Goal: Navigation & Orientation: Find specific page/section

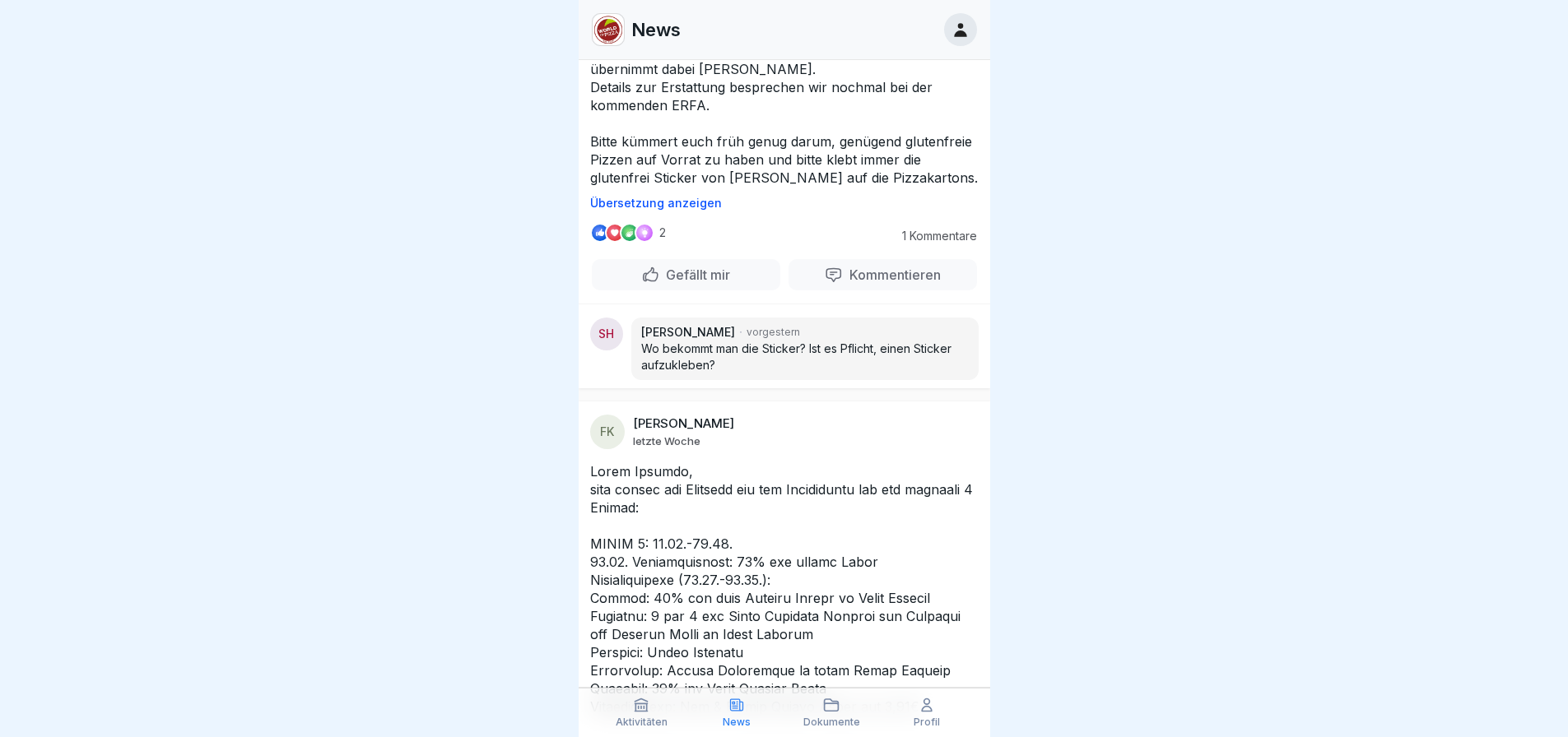
scroll to position [83, 0]
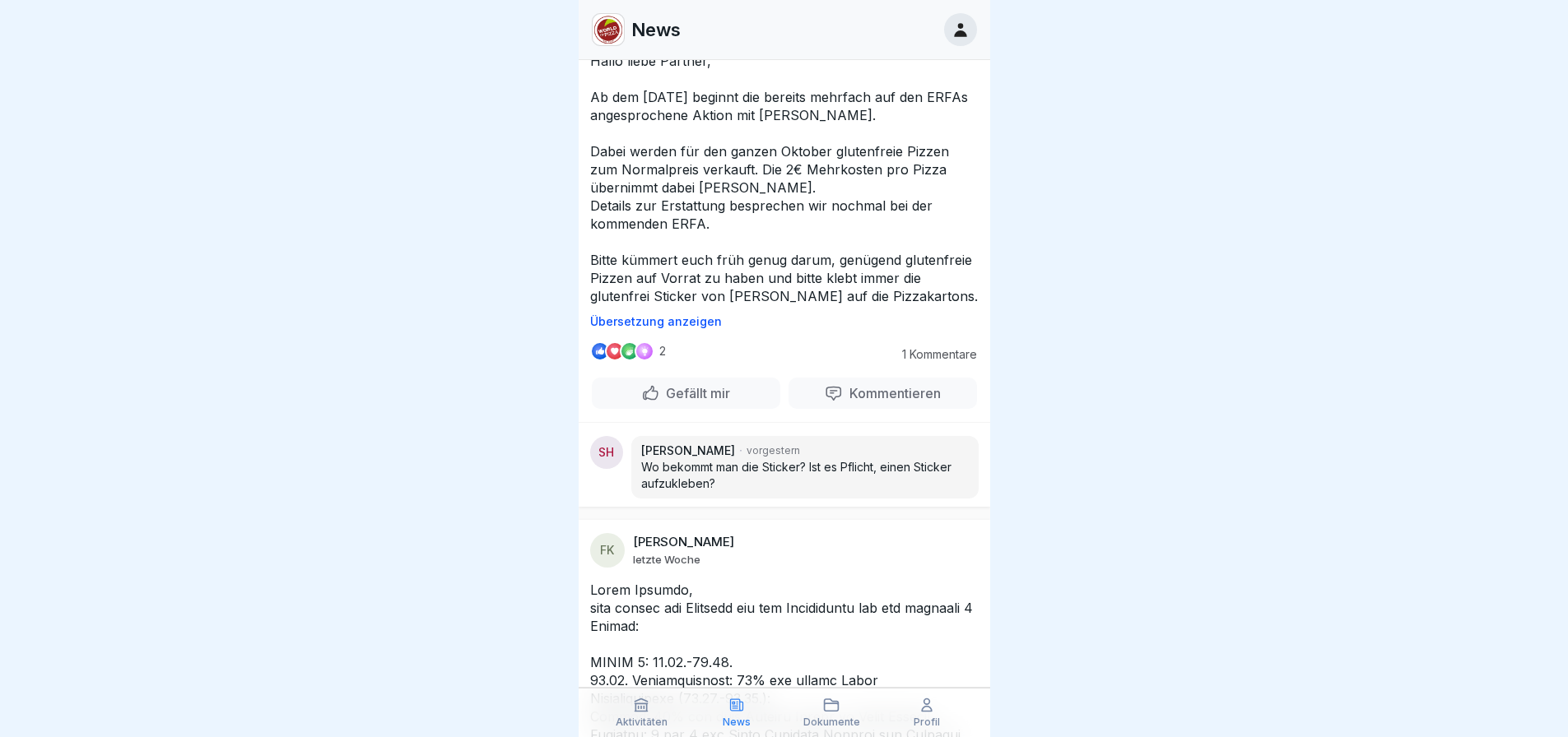
click at [931, 710] on icon at bounding box center [926, 705] width 10 height 12
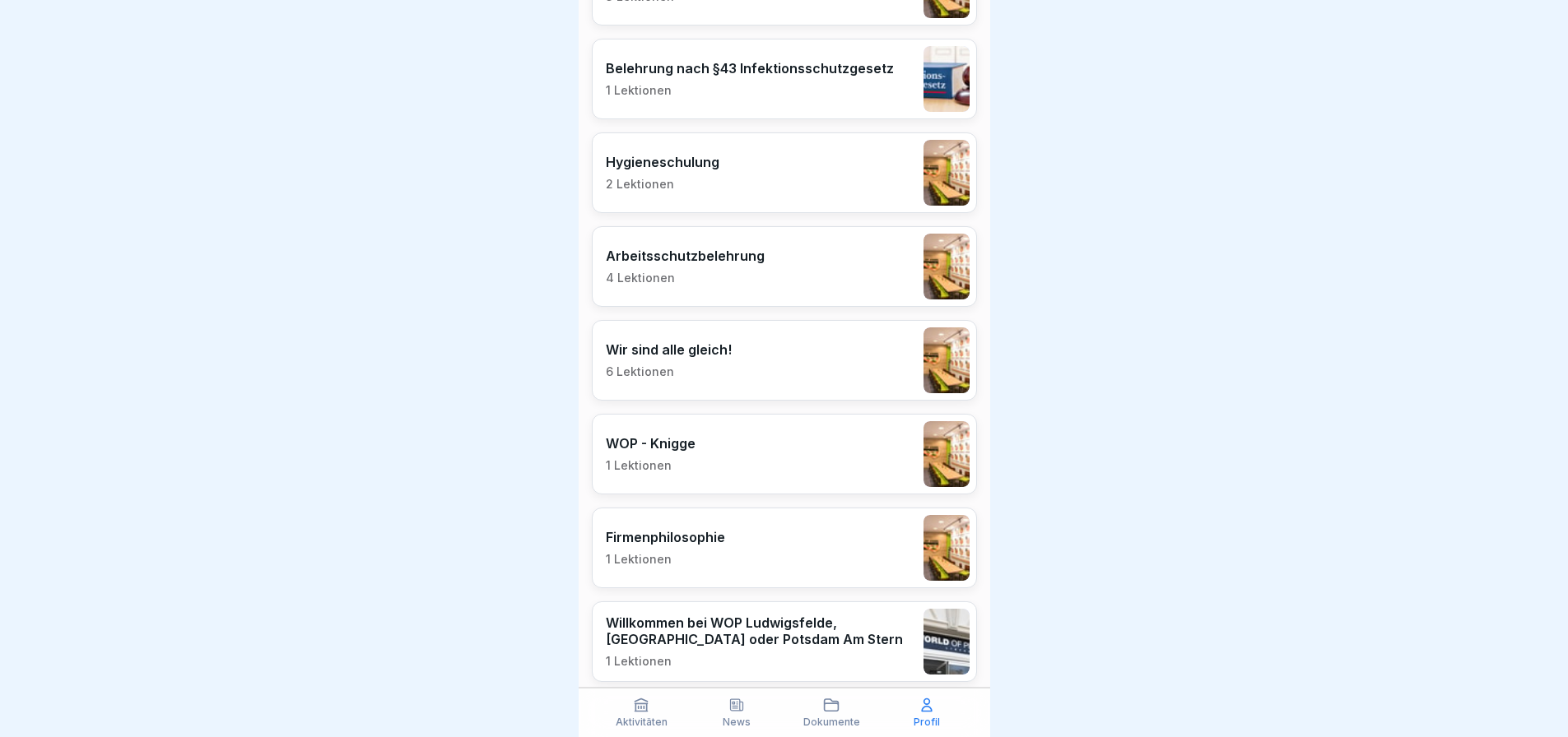
scroll to position [1341, 0]
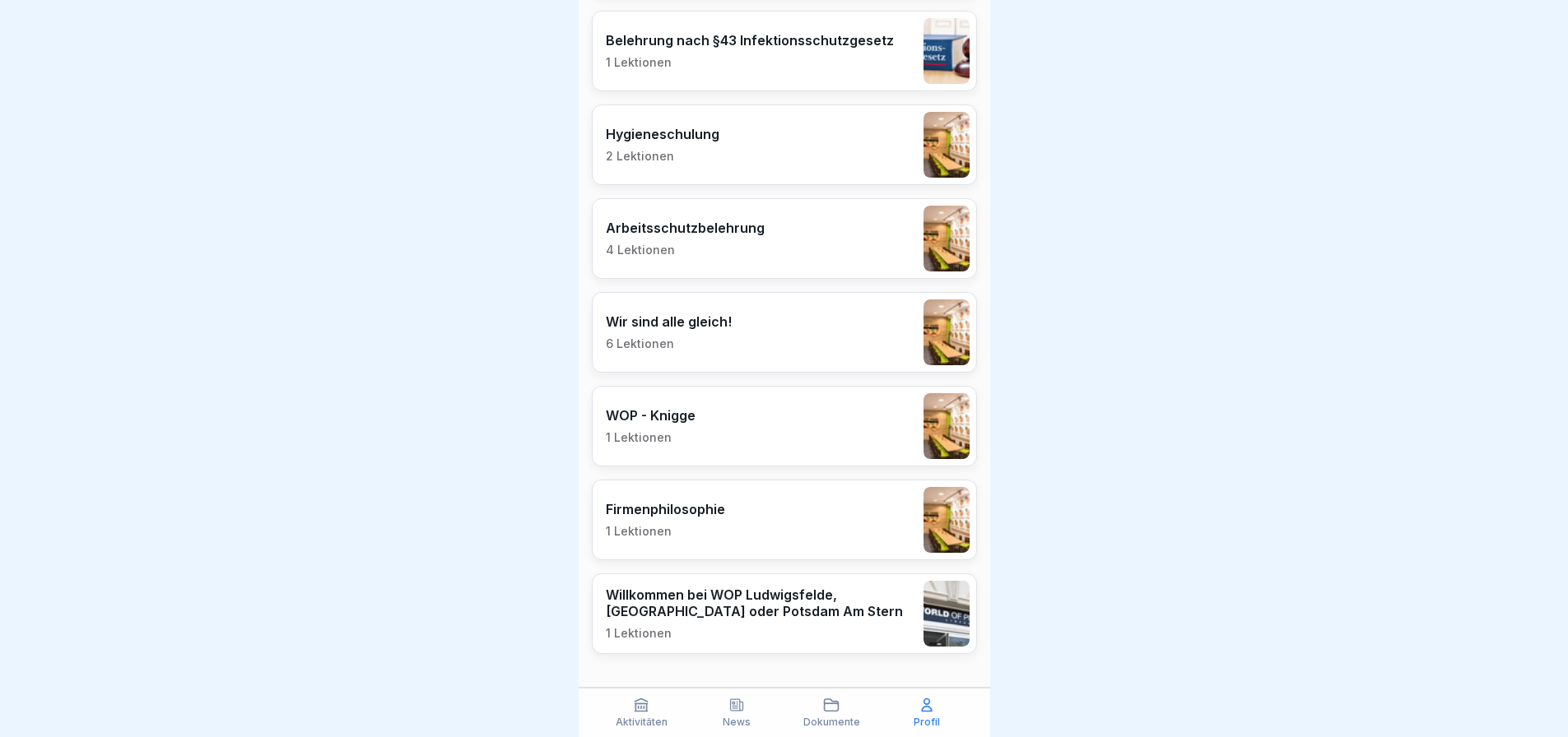
drag, startPoint x: 1290, startPoint y: 257, endPoint x: 1243, endPoint y: 151, distance: 116.0
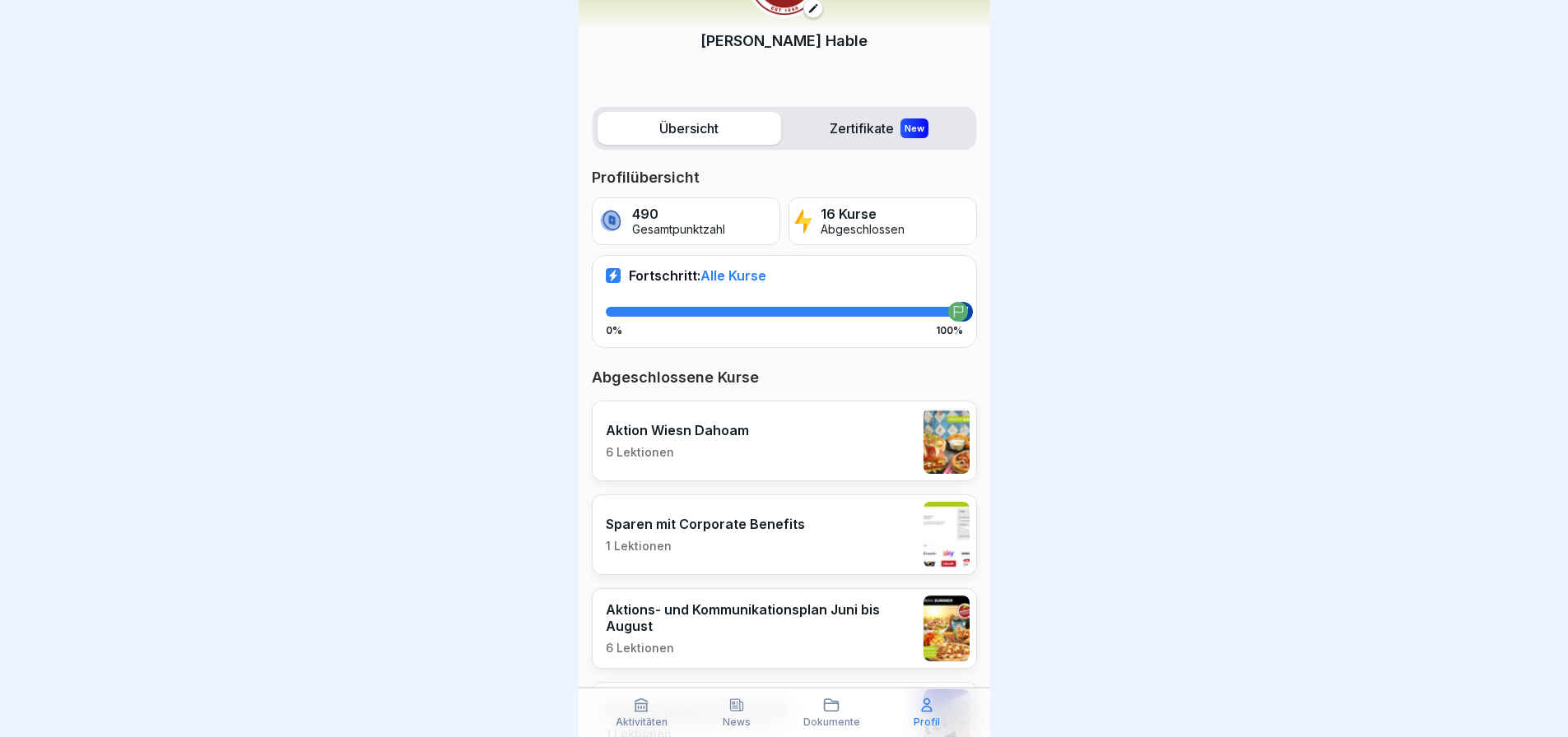
scroll to position [0, 0]
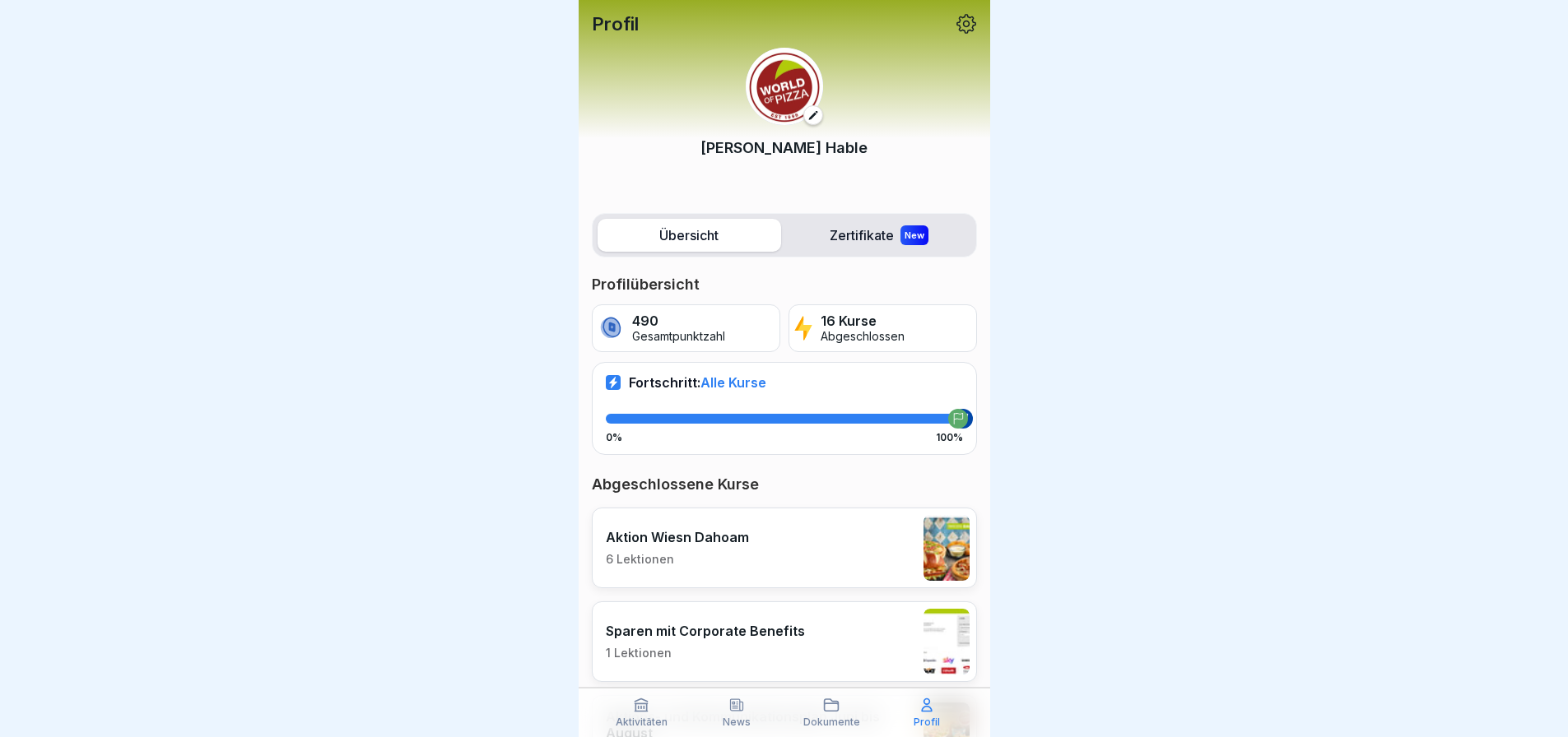
click at [824, 706] on icon at bounding box center [831, 705] width 17 height 17
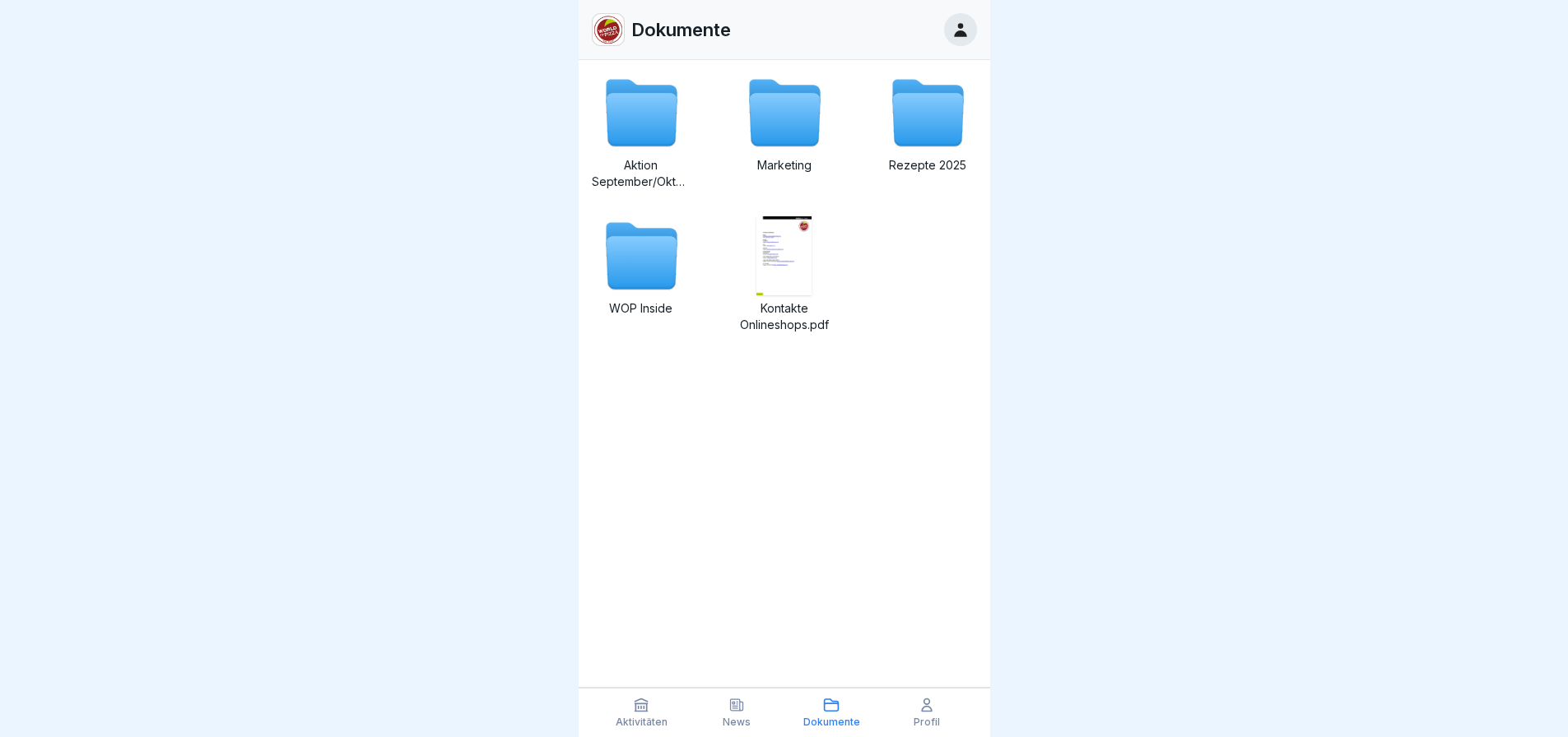
click at [649, 722] on p "Aktivitäten" at bounding box center [641, 722] width 52 height 11
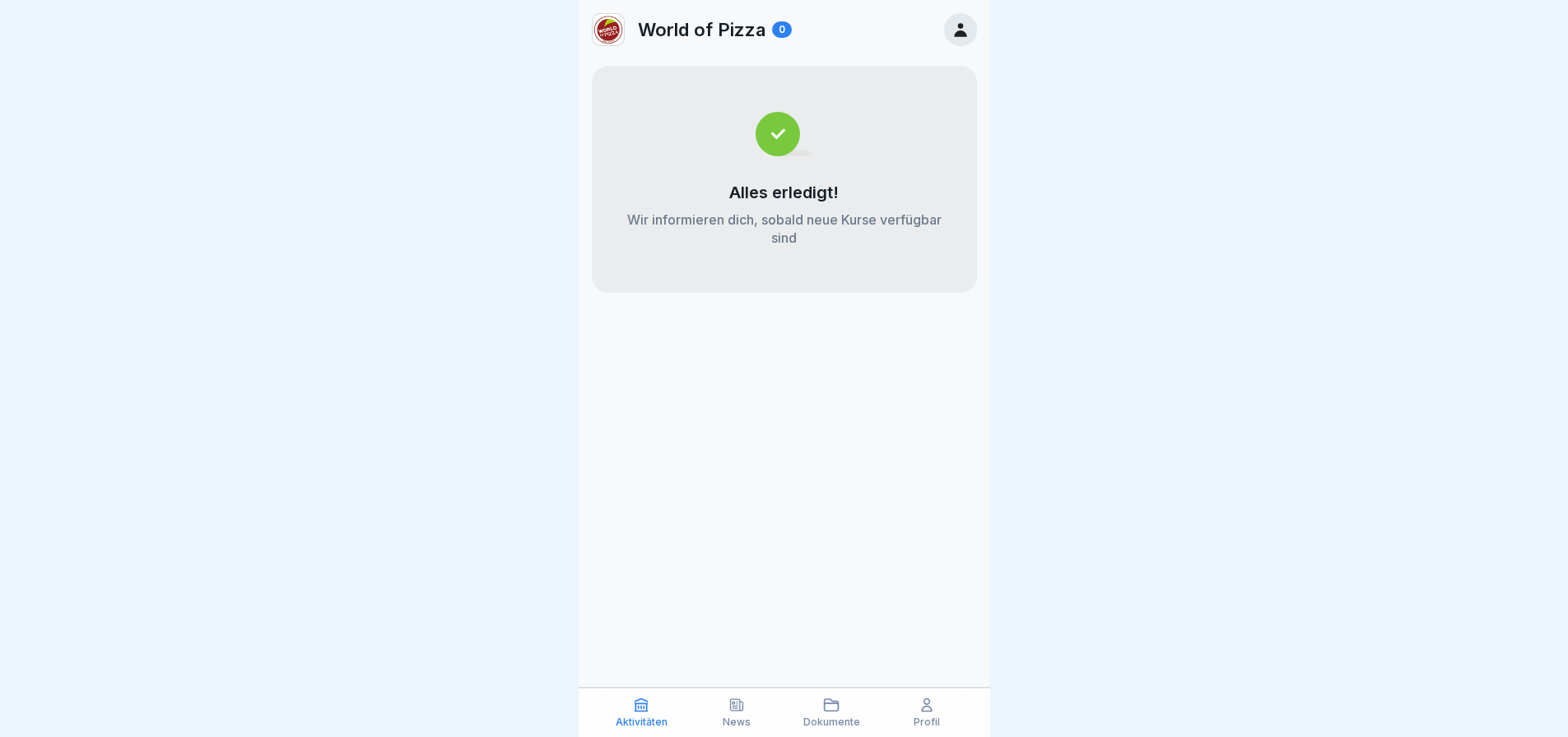
click at [826, 712] on icon at bounding box center [831, 705] width 17 height 17
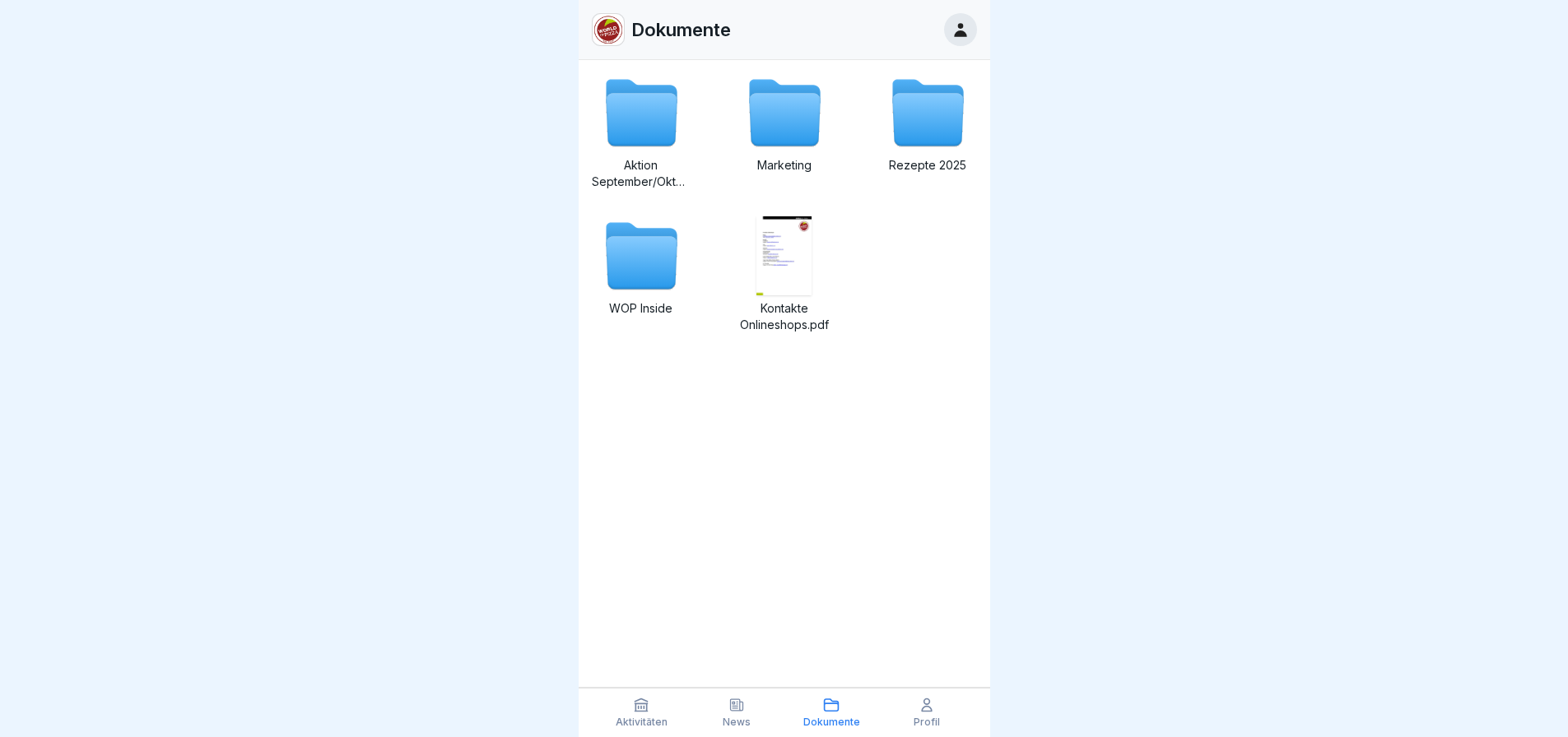
click at [651, 110] on icon at bounding box center [641, 120] width 71 height 53
click at [801, 115] on icon at bounding box center [784, 120] width 71 height 53
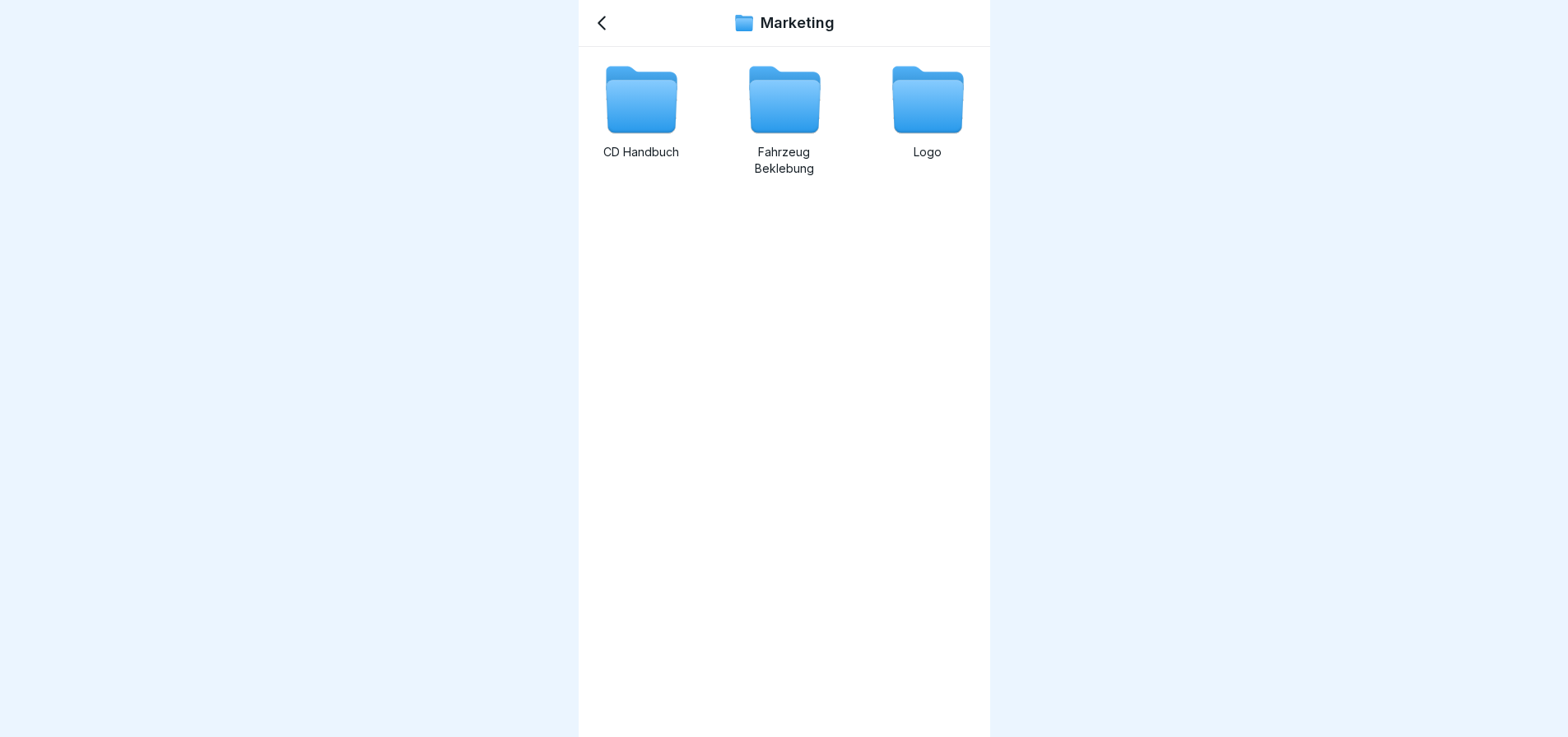
click at [775, 98] on icon at bounding box center [784, 107] width 71 height 53
click at [943, 116] on icon at bounding box center [928, 107] width 71 height 53
click at [597, 31] on icon at bounding box center [602, 23] width 19 height 19
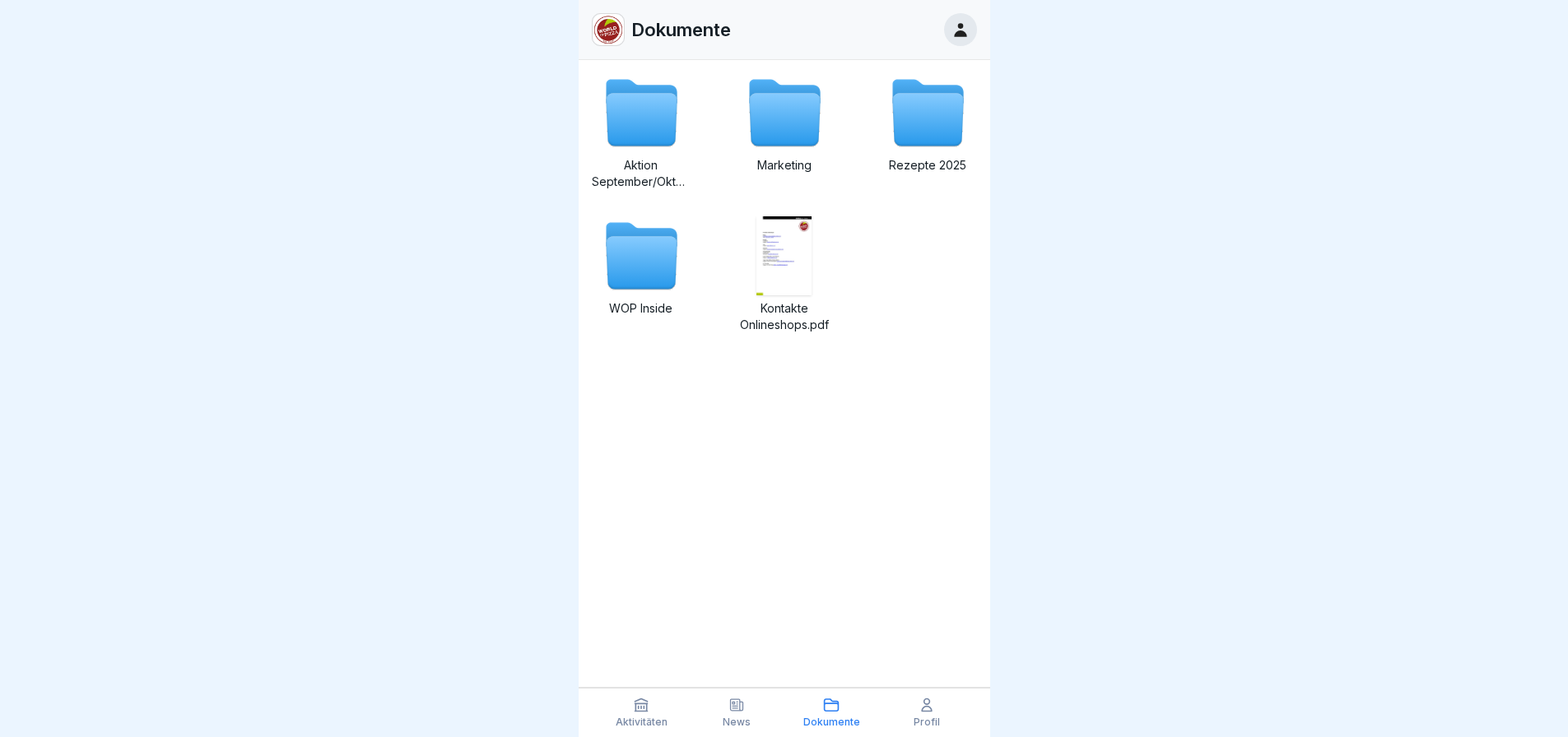
click at [655, 254] on icon at bounding box center [641, 264] width 71 height 53
